Goal: Check status: Check status

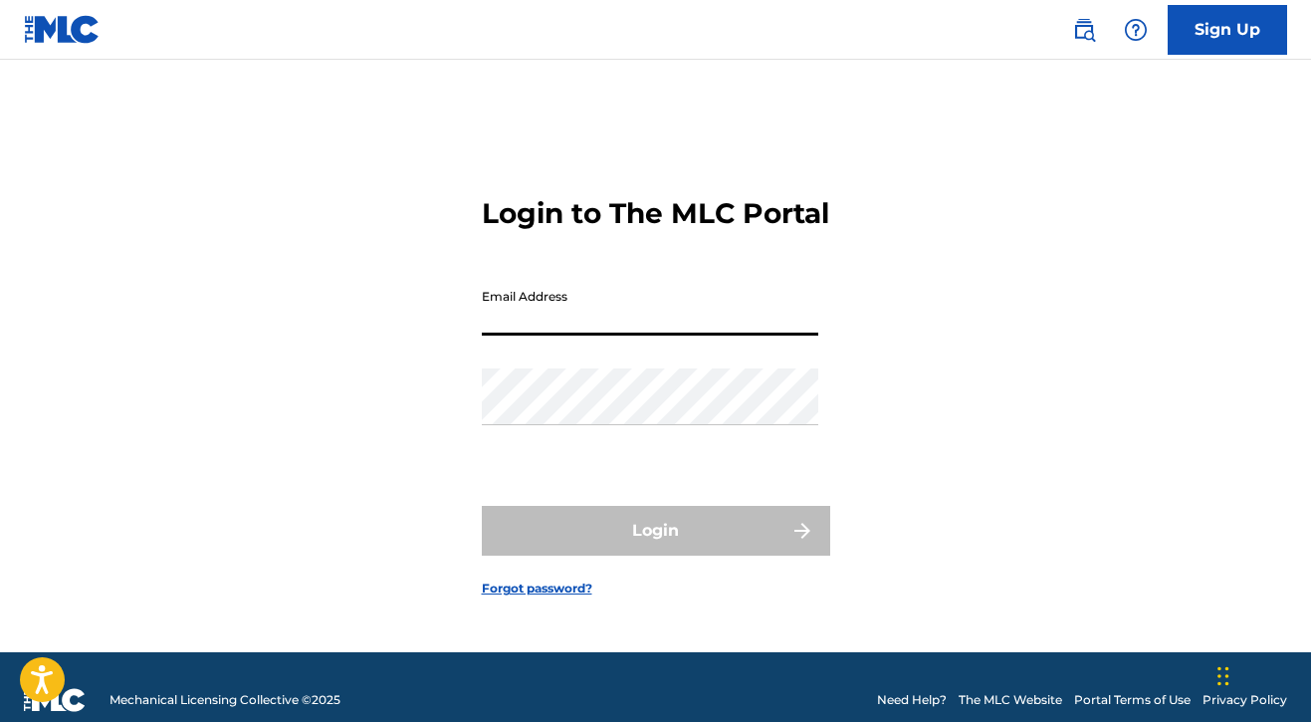
type input "[EMAIL_ADDRESS][DOMAIN_NAME]"
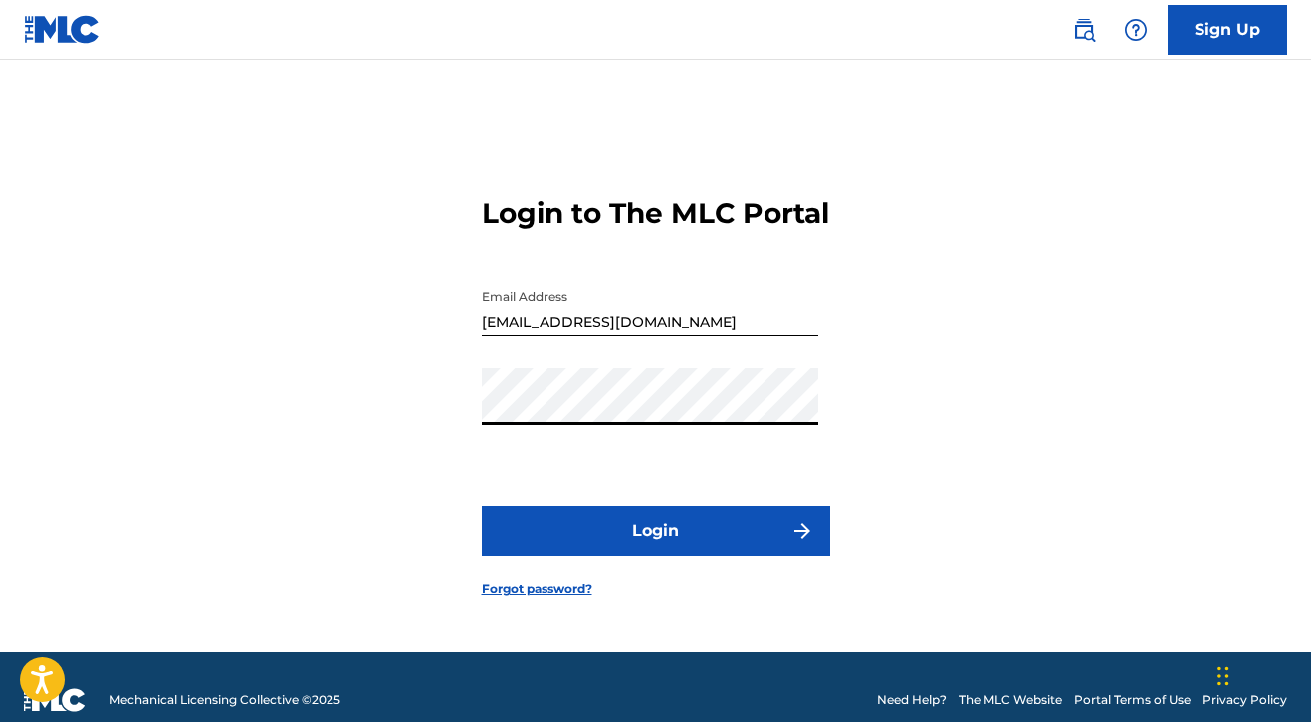
click at [620, 539] on button "Login" at bounding box center [656, 531] width 348 height 50
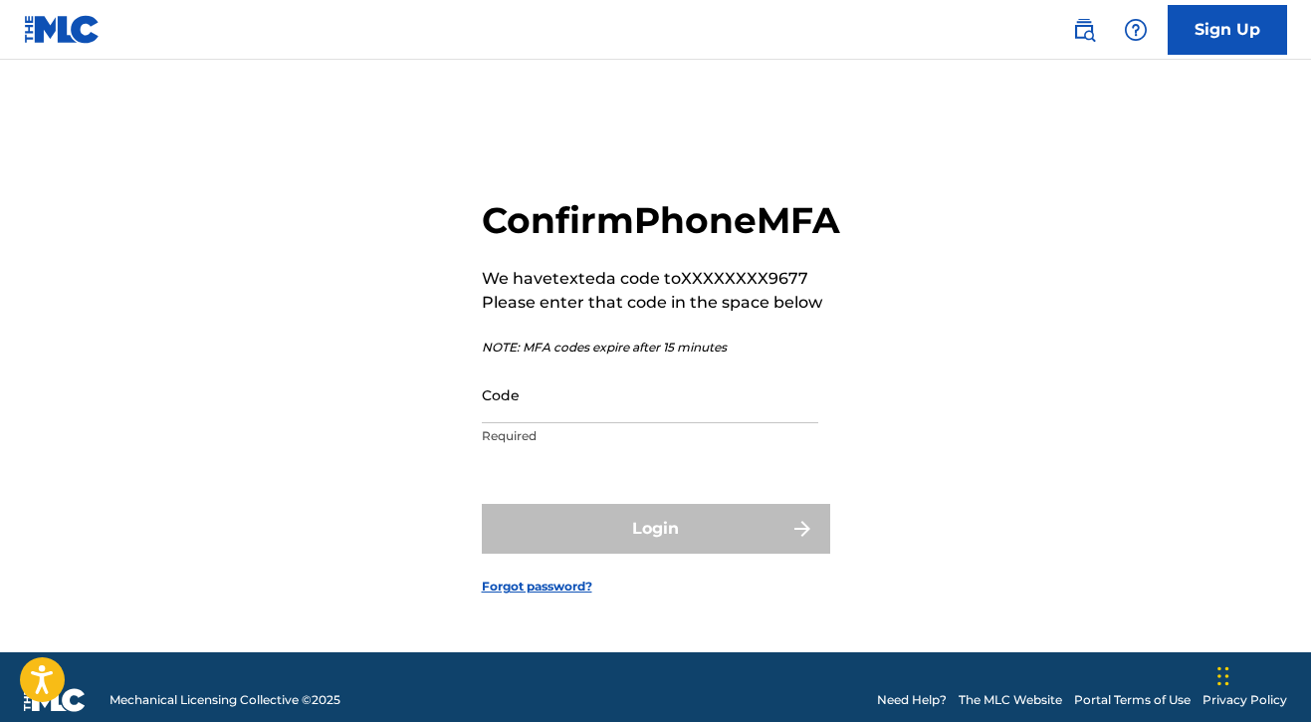
click at [617, 423] on input "Code" at bounding box center [650, 394] width 336 height 57
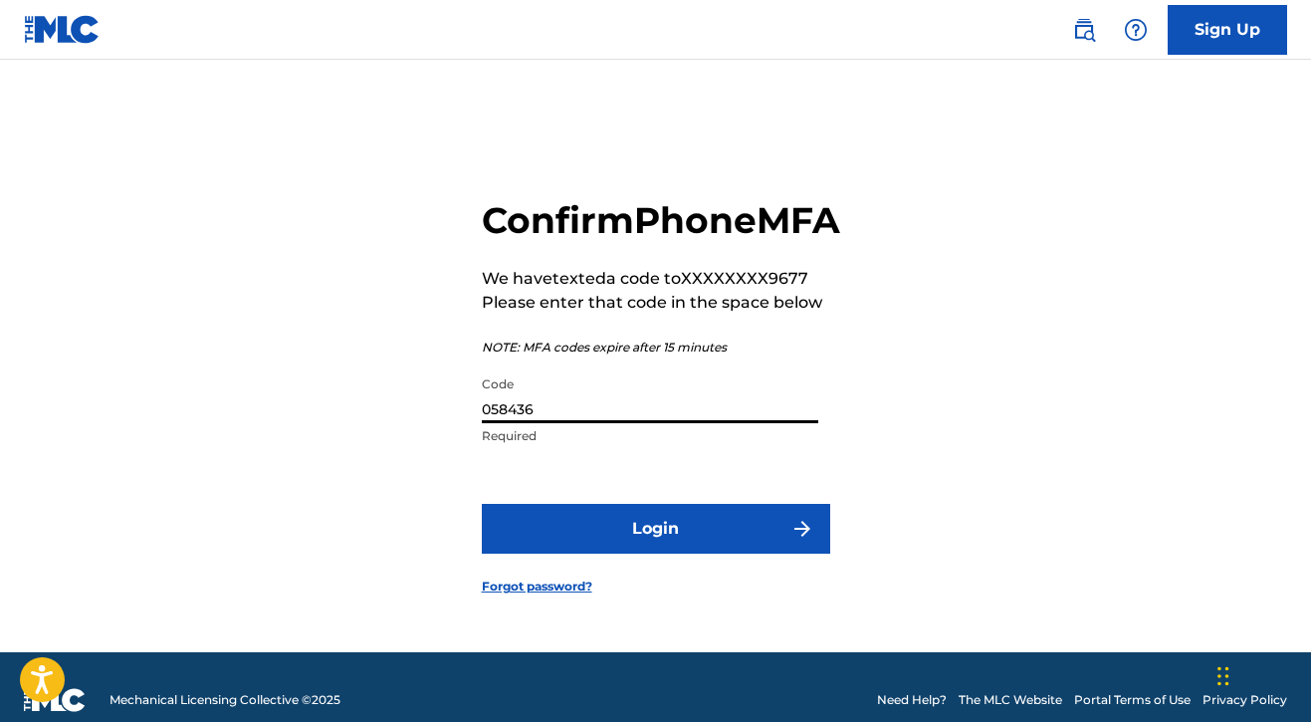
type input "058436"
click at [657, 553] on button "Login" at bounding box center [656, 529] width 348 height 50
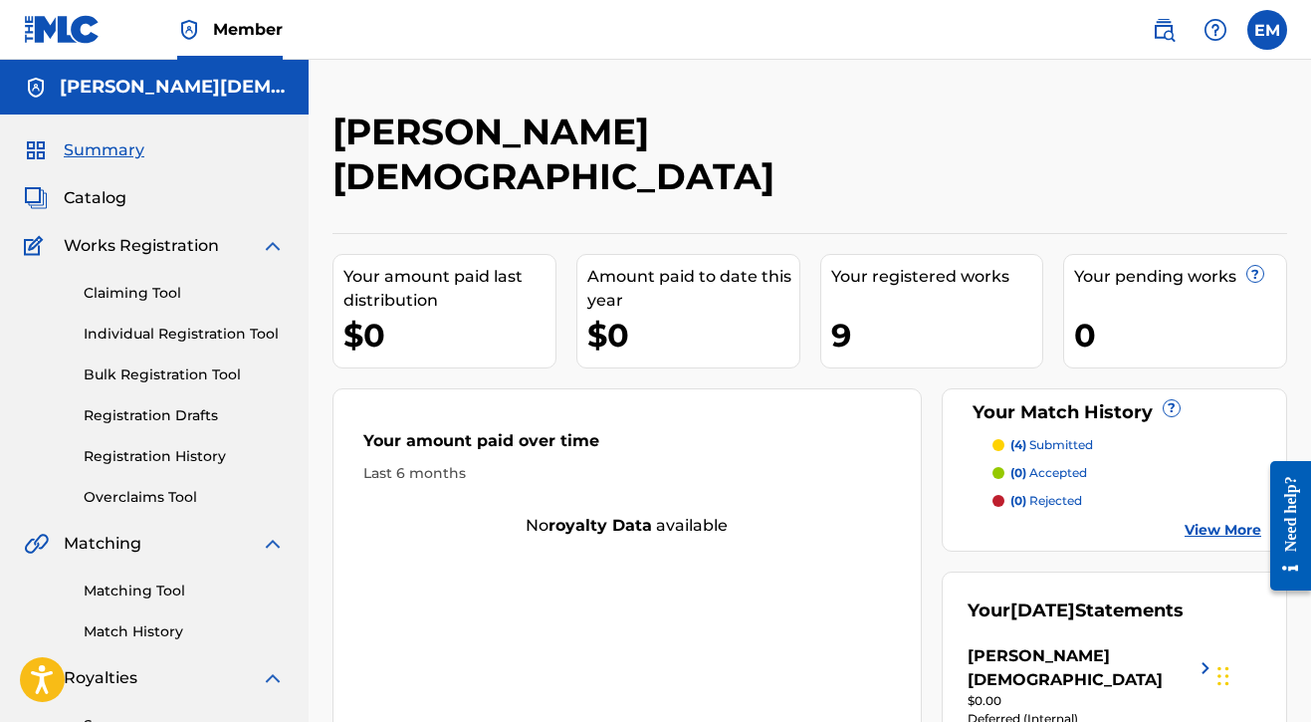
click at [91, 202] on span "Catalog" at bounding box center [95, 198] width 63 height 24
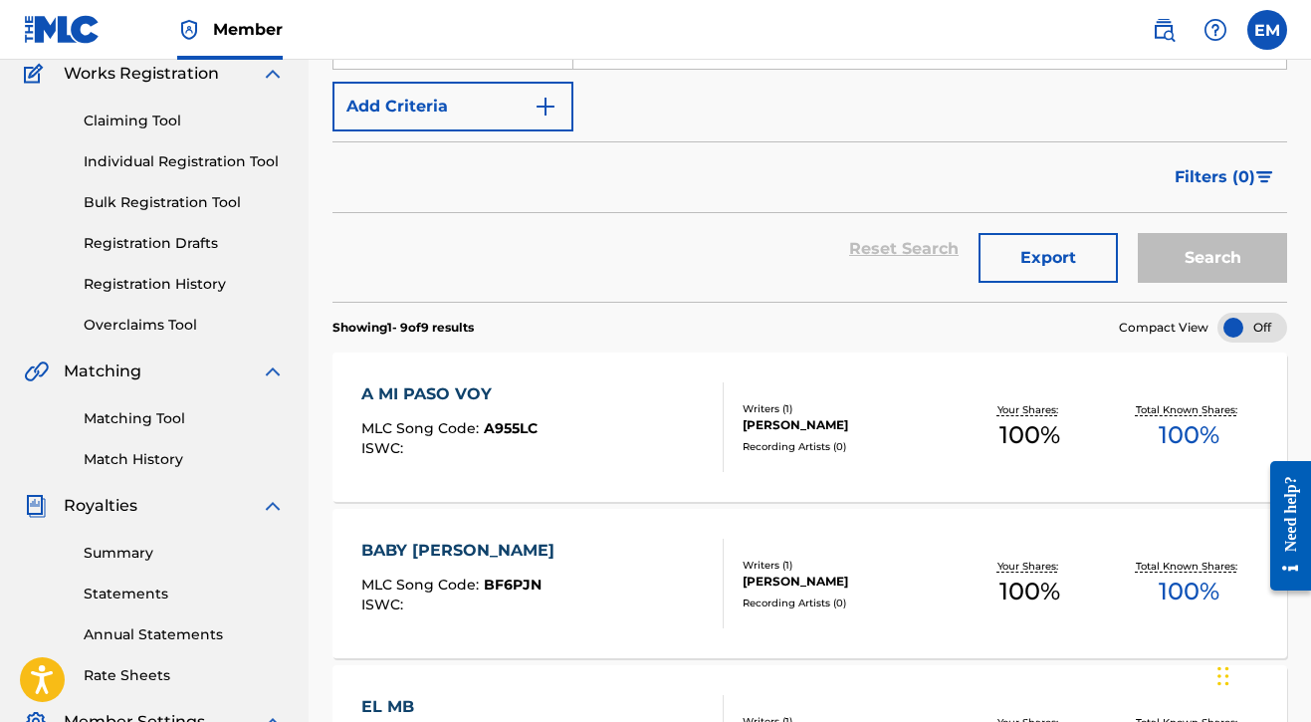
scroll to position [146, 0]
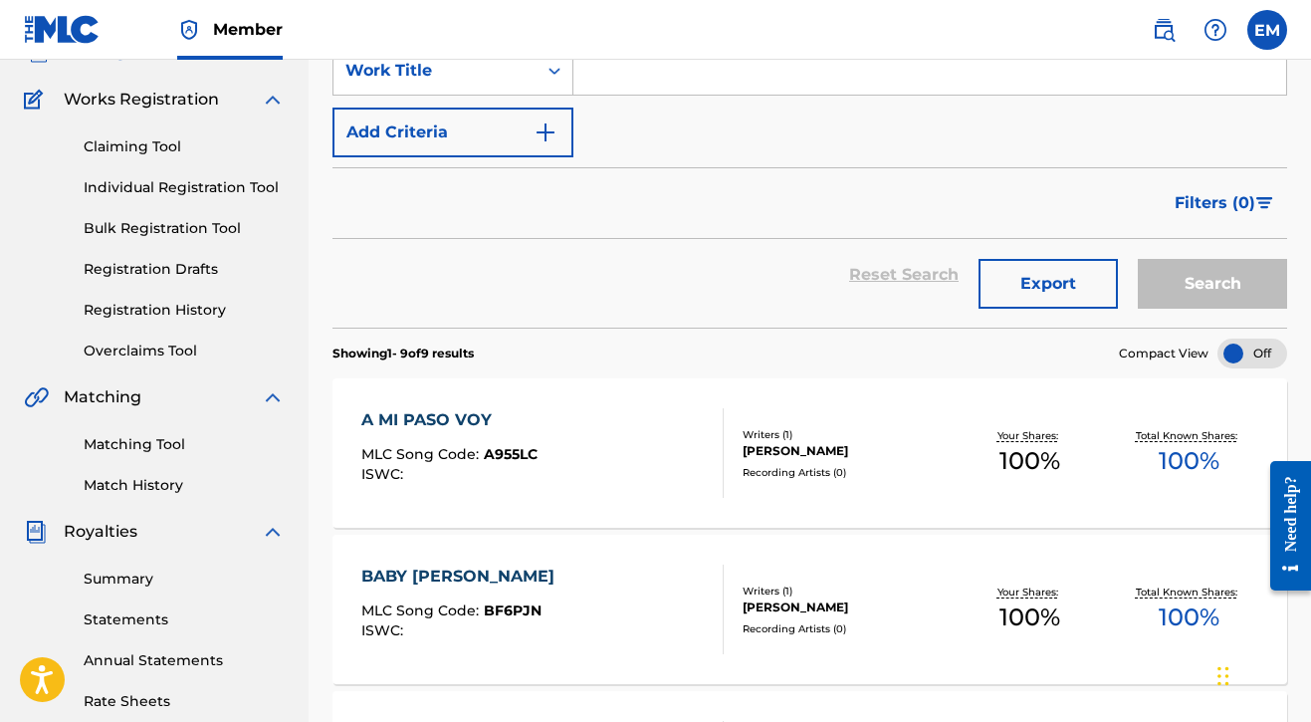
click at [117, 581] on link "Summary" at bounding box center [184, 578] width 201 height 21
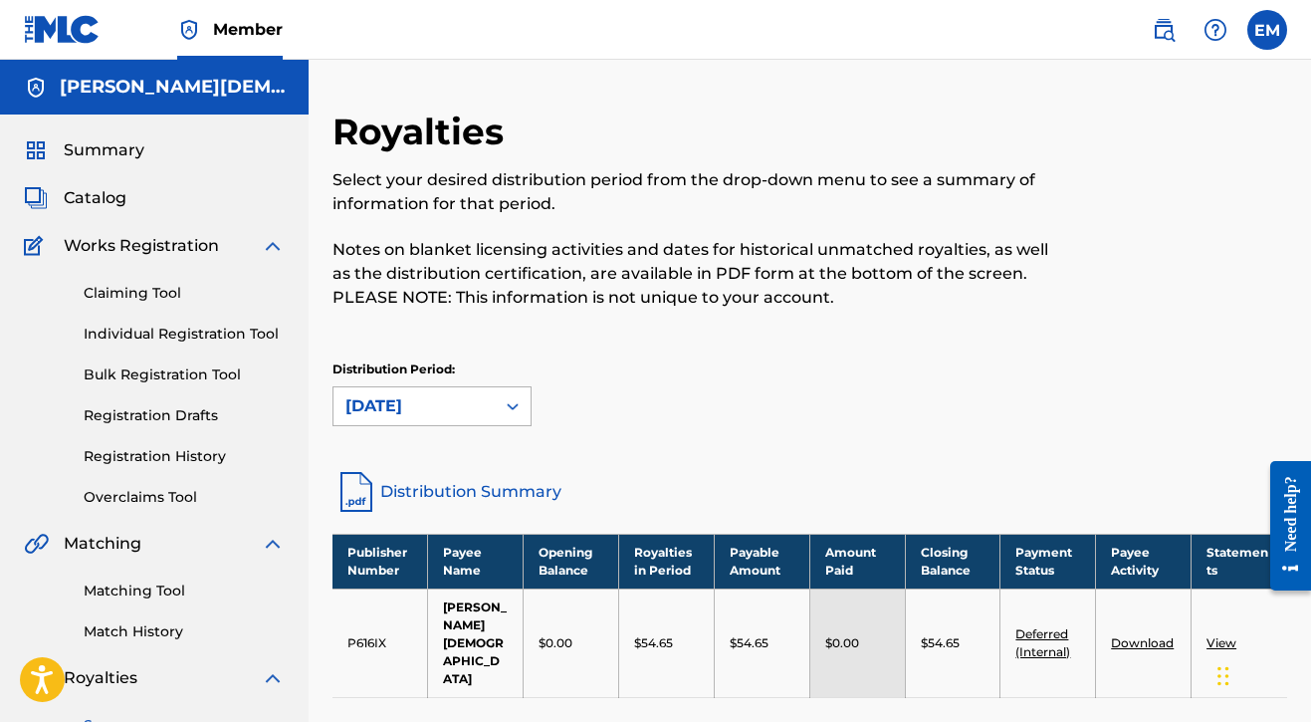
click at [470, 400] on div "[DATE]" at bounding box center [413, 406] width 137 height 24
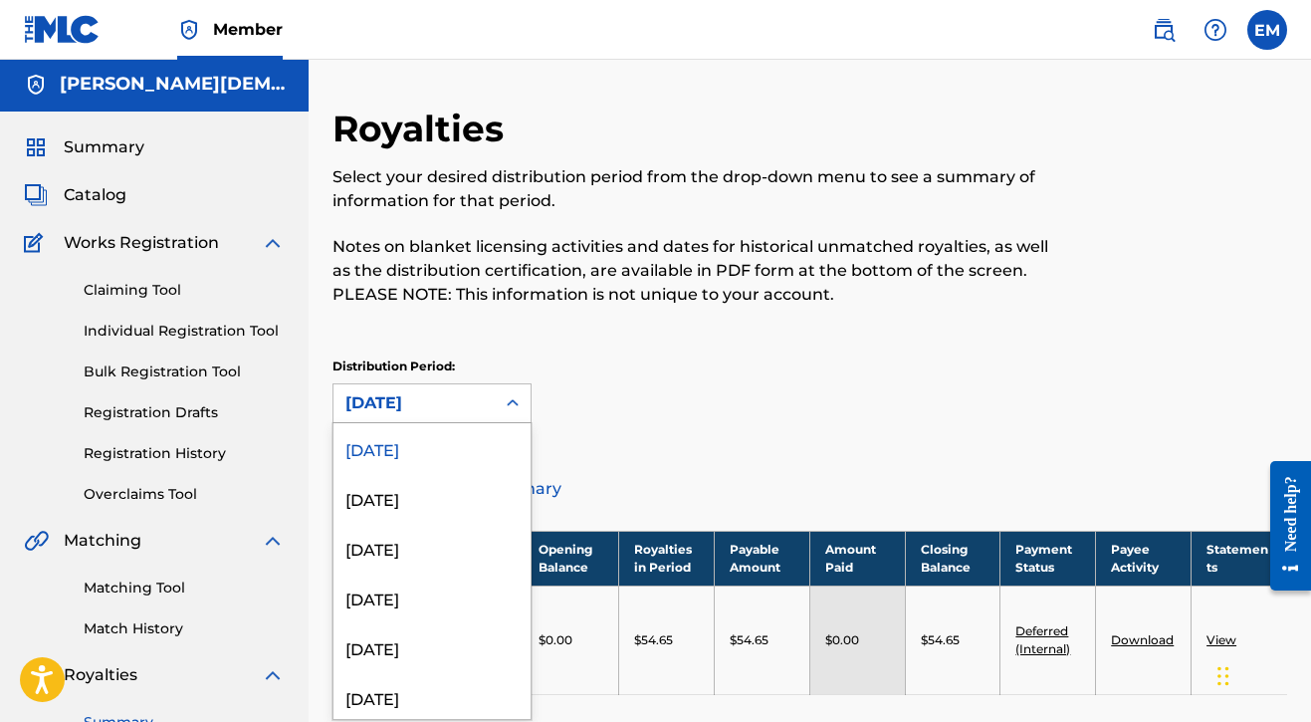
scroll to position [4, 0]
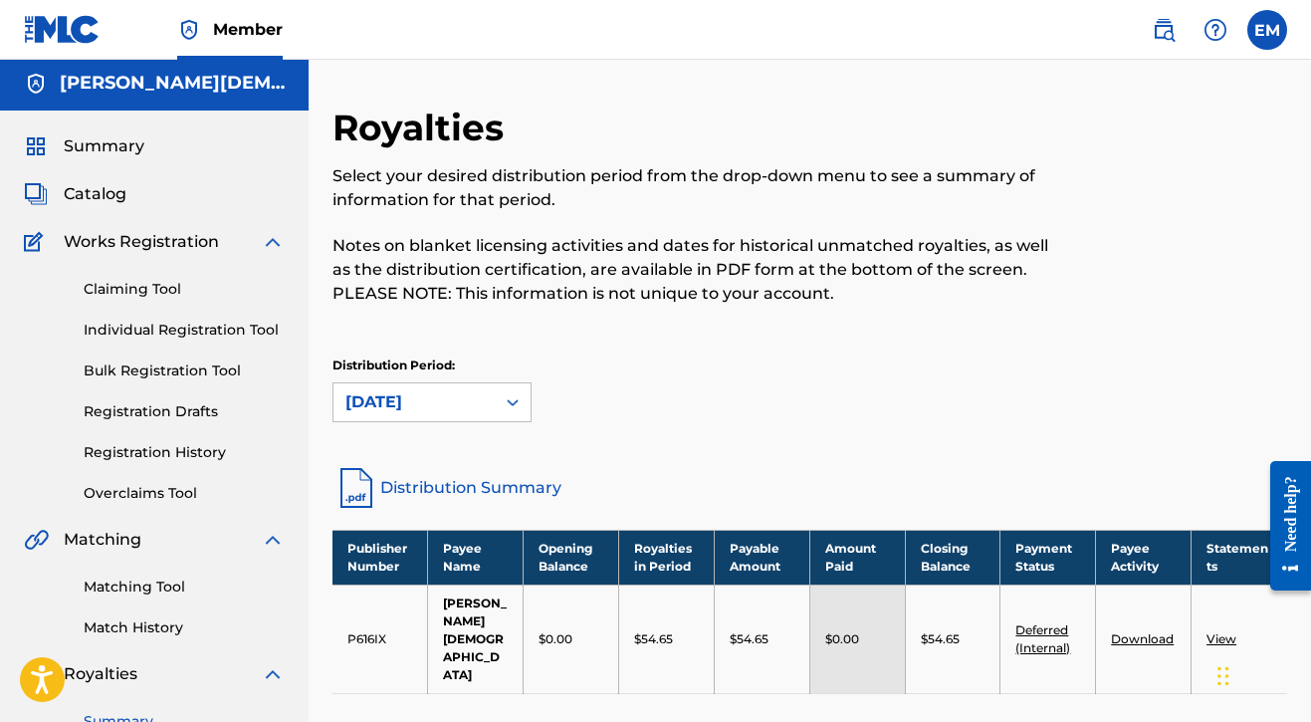
click at [550, 362] on div "Distribution Period: [DATE]" at bounding box center [809, 389] width 955 height 66
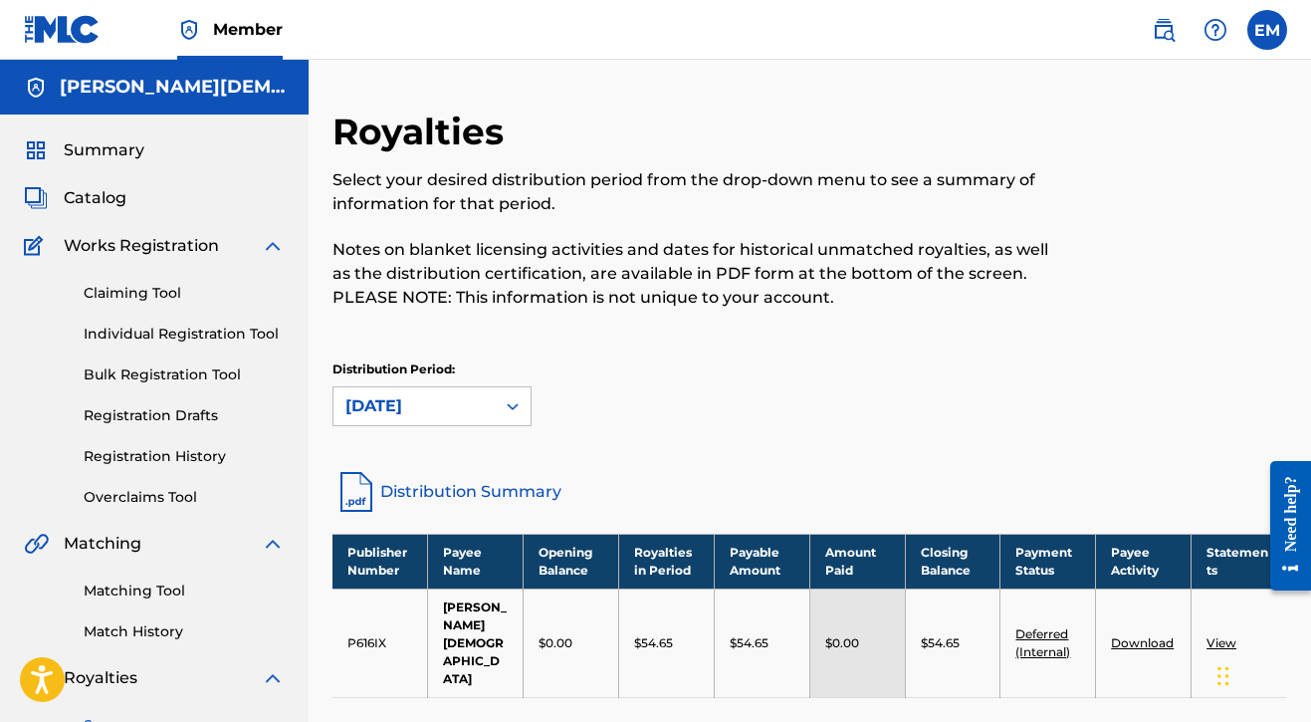
scroll to position [0, 0]
